Goal: Find contact information: Find contact information

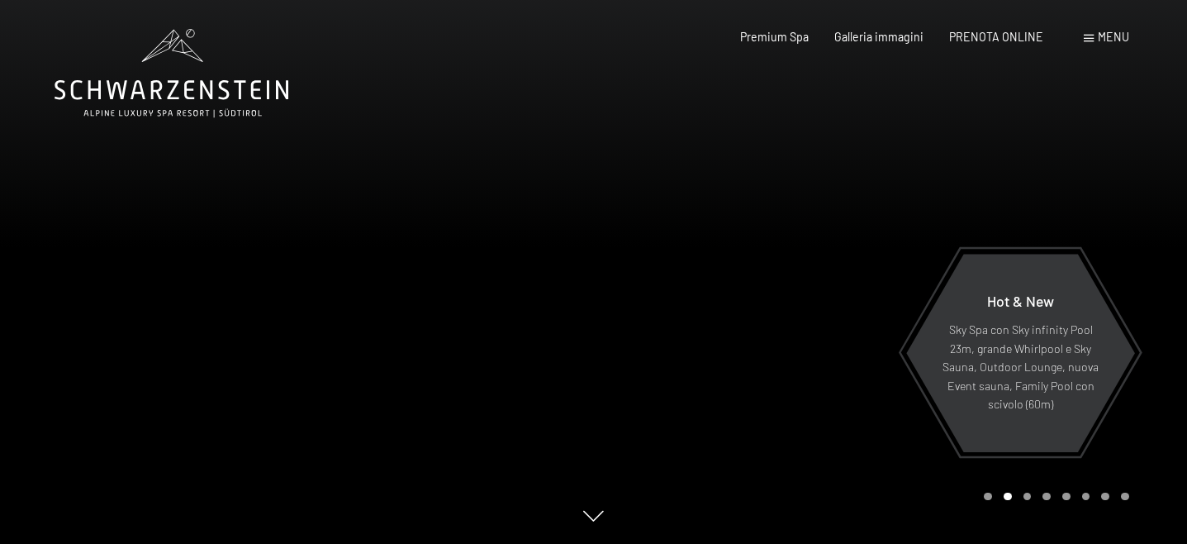
click at [1086, 32] on div "Menu" at bounding box center [1106, 37] width 45 height 17
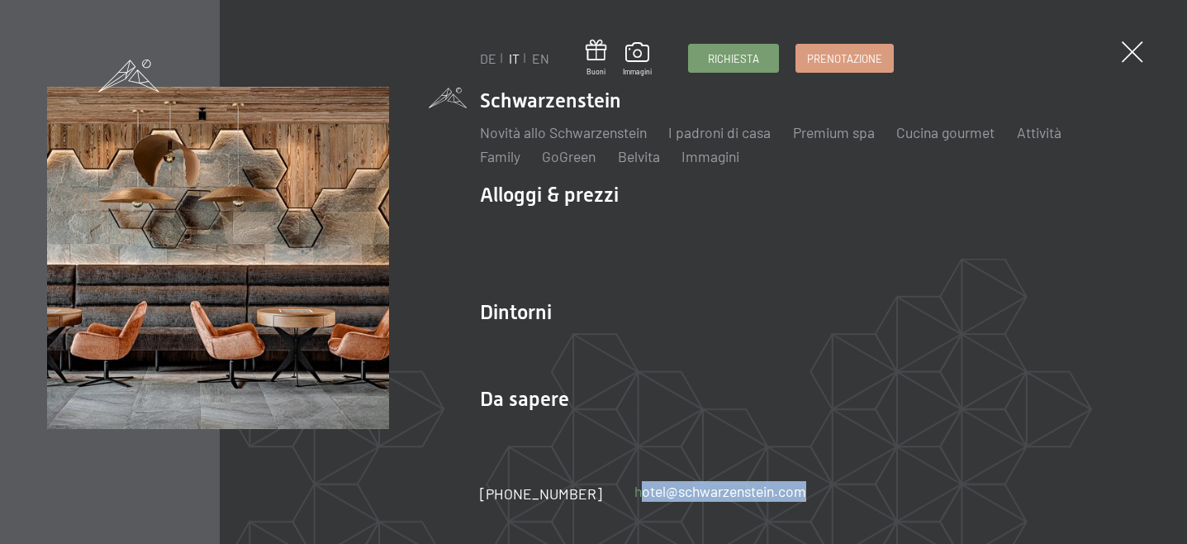
drag, startPoint x: 793, startPoint y: 494, endPoint x: 615, endPoint y: 496, distance: 178.4
click at [615, 496] on div "+39 0474 674100 hotel@ no-spam. schwarzenstein. no-spam. com" at bounding box center [659, 493] width 358 height 21
copy link "hotel@ no-spam. schwarzenstein. no-spam. com"
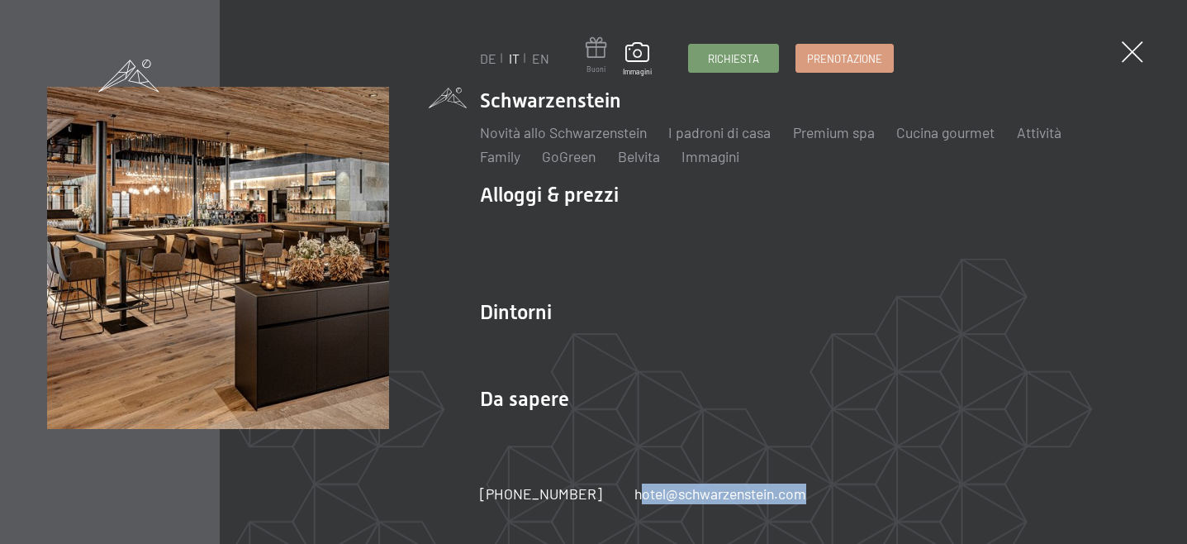
click at [595, 52] on span at bounding box center [596, 50] width 21 height 27
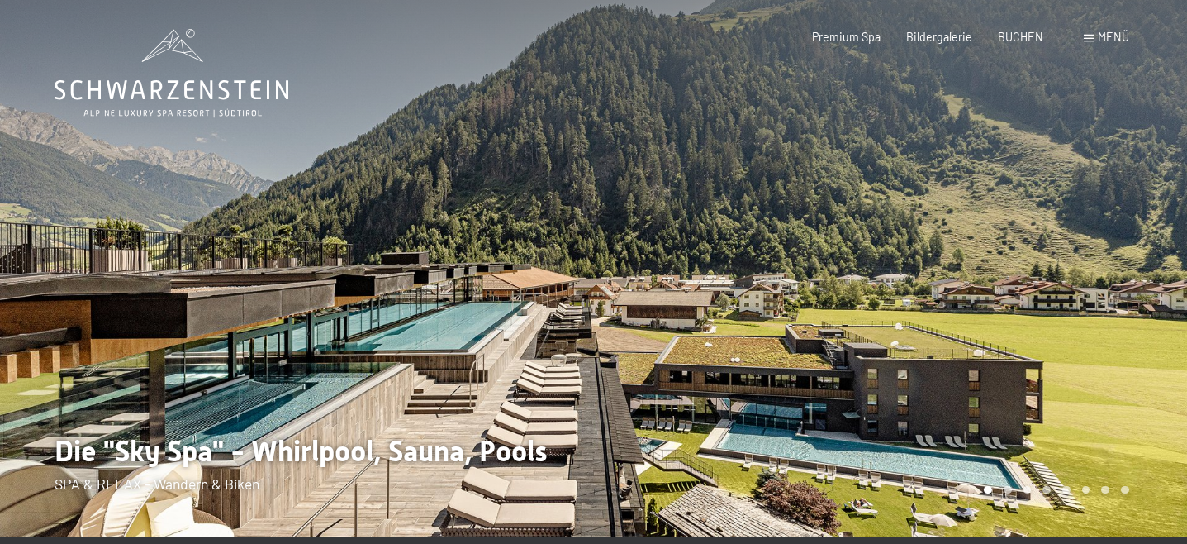
click at [1100, 45] on div "Buchen Anfragen Premium Spa Bildergalerie BUCHEN Menü DE IT EN Gutschein Bilder…" at bounding box center [945, 37] width 368 height 17
click at [1090, 41] on span at bounding box center [1089, 38] width 10 height 7
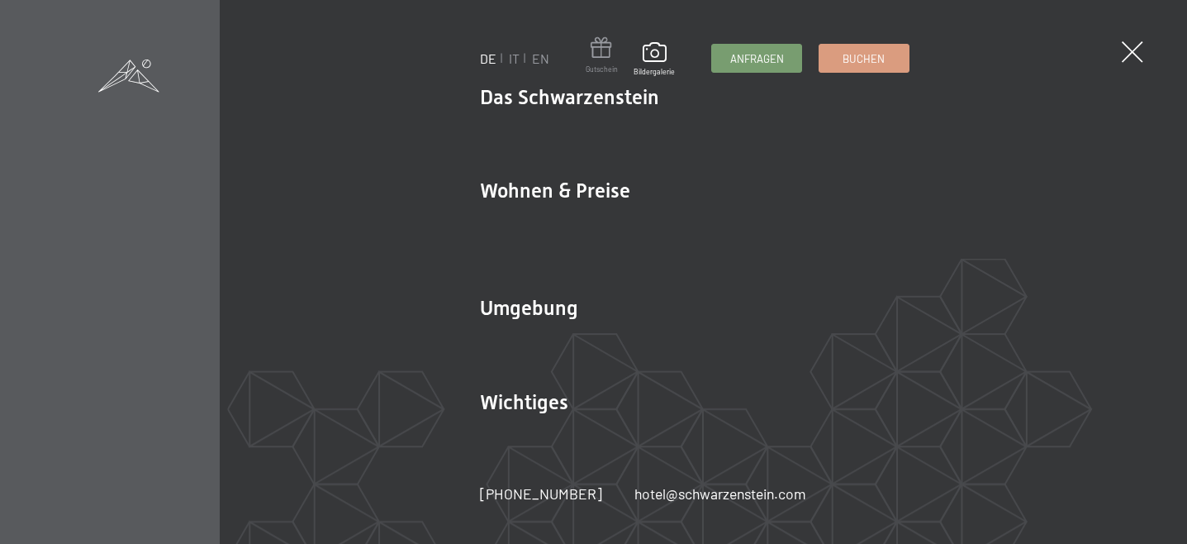
click at [590, 58] on span at bounding box center [602, 50] width 32 height 27
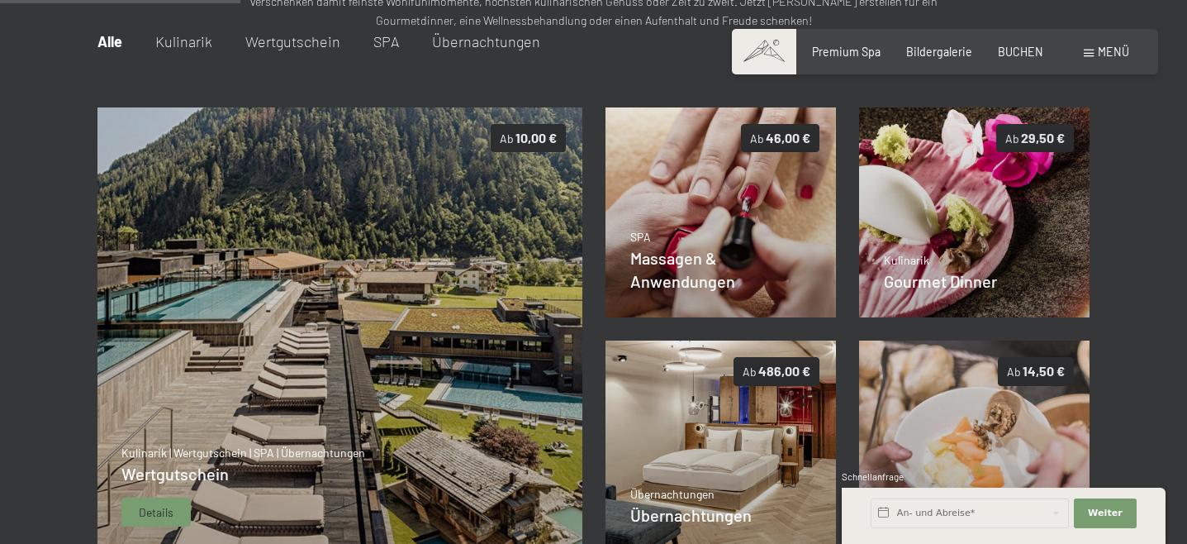
scroll to position [289, 0]
